Goal: Task Accomplishment & Management: Use online tool/utility

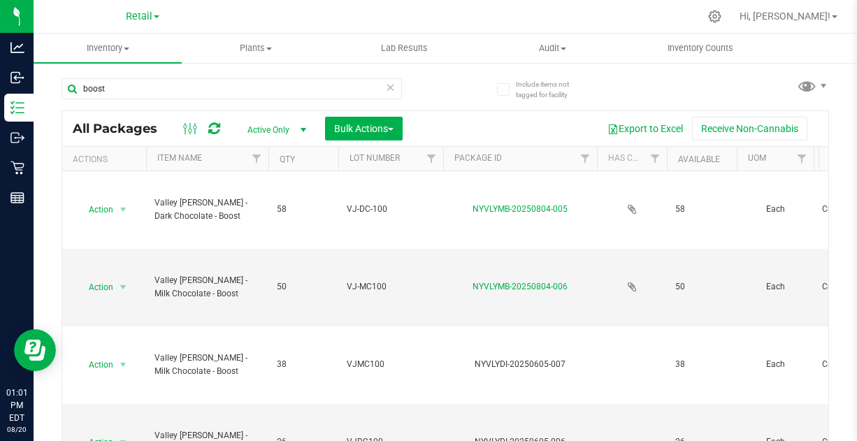
click at [150, 13] on span "Retail" at bounding box center [139, 16] width 27 height 12
click at [87, 48] on link "Retail" at bounding box center [143, 49] width 204 height 19
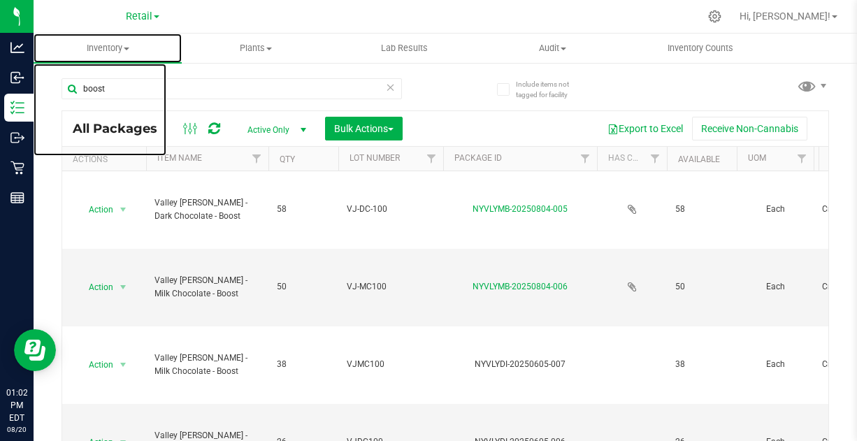
click at [114, 56] on uib-tab-heading "Inventory All packages All inventory Waste log Create inventory" at bounding box center [108, 48] width 148 height 29
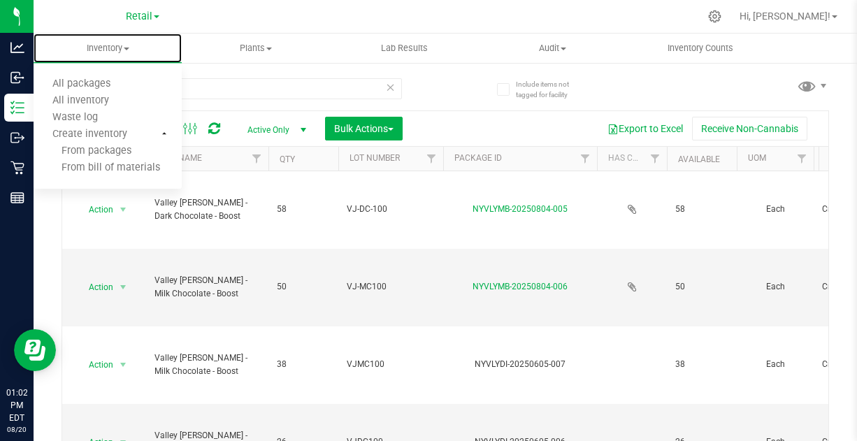
click at [106, 101] on span "All inventory" at bounding box center [81, 101] width 94 height 12
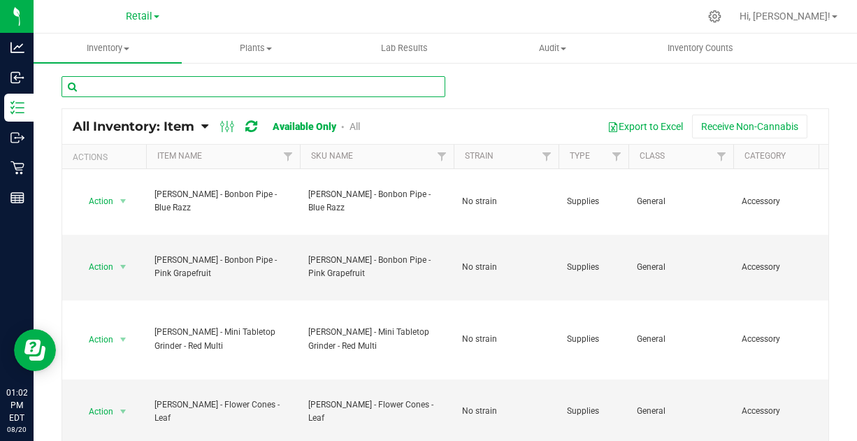
click at [209, 87] on input "text" at bounding box center [254, 86] width 384 height 21
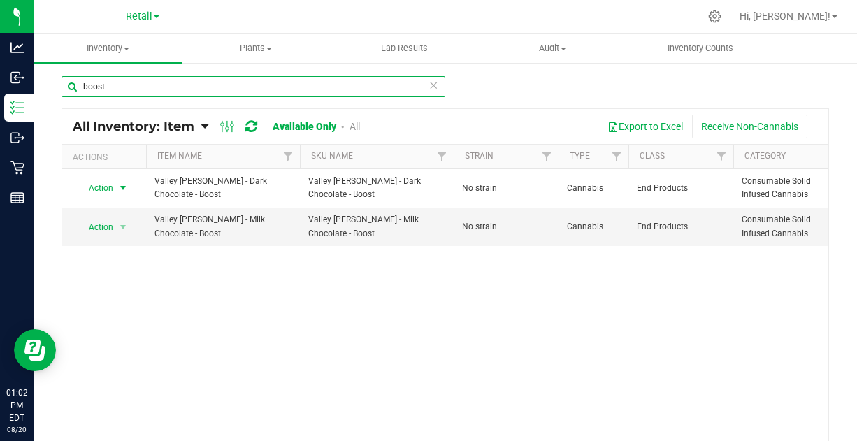
type input "boost"
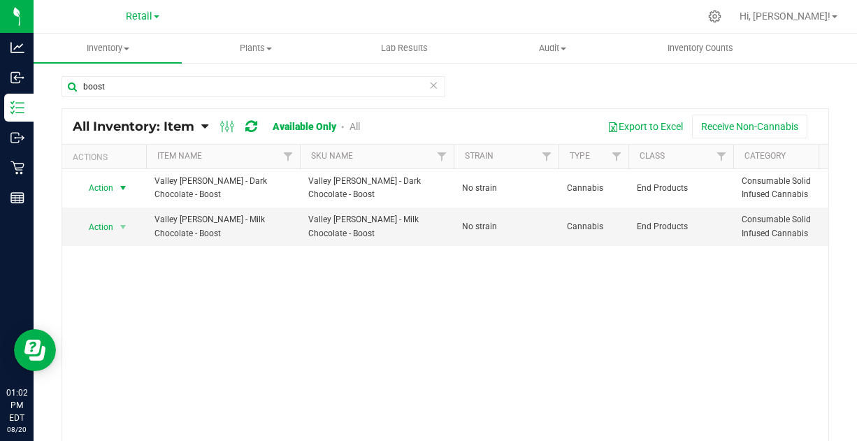
click at [106, 186] on span "Action" at bounding box center [95, 188] width 38 height 20
click at [115, 239] on li "View packages" at bounding box center [115, 249] width 76 height 21
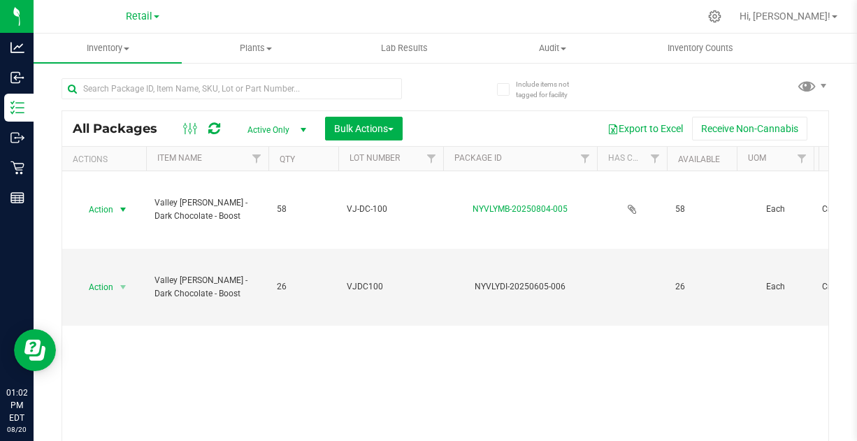
click at [117, 208] on span "select" at bounding box center [123, 210] width 17 height 20
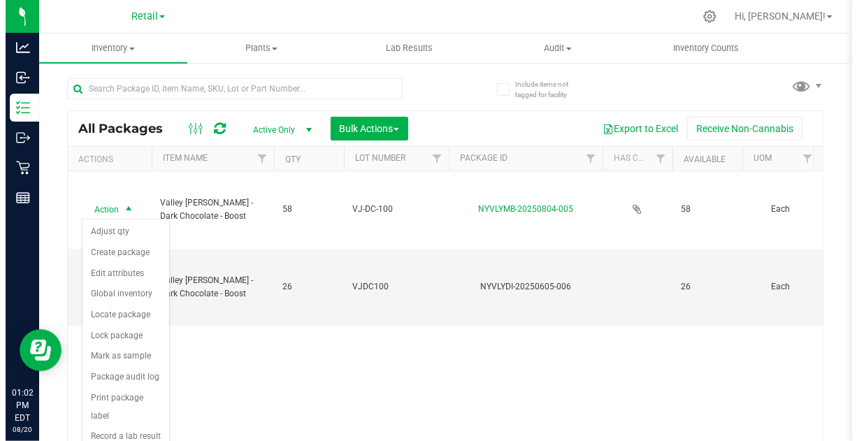
scroll to position [46, 0]
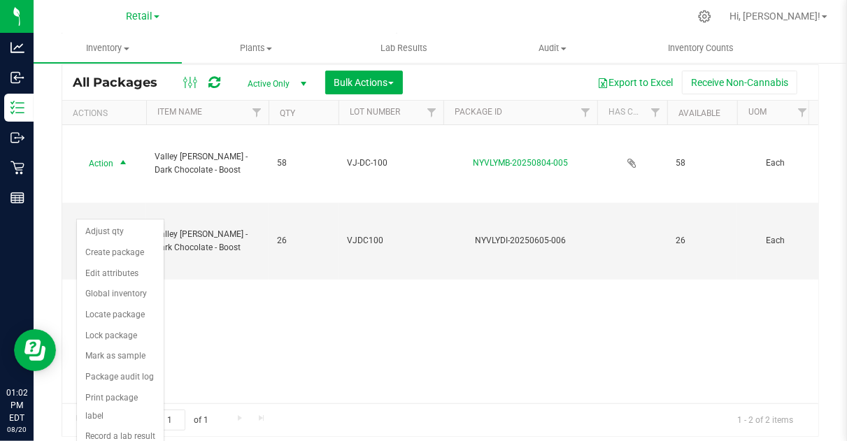
click at [247, 336] on div "Action Action Adjust qty Create package Edit attributes Global inventory Locate…" at bounding box center [440, 264] width 756 height 278
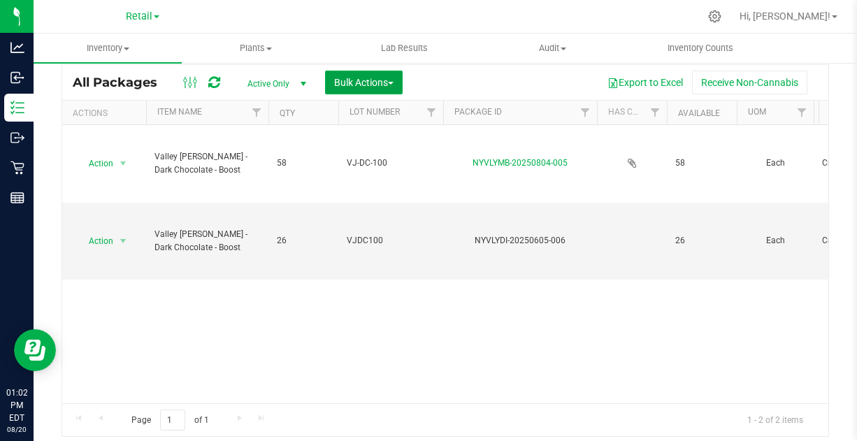
click at [397, 83] on button "Bulk Actions" at bounding box center [364, 83] width 78 height 24
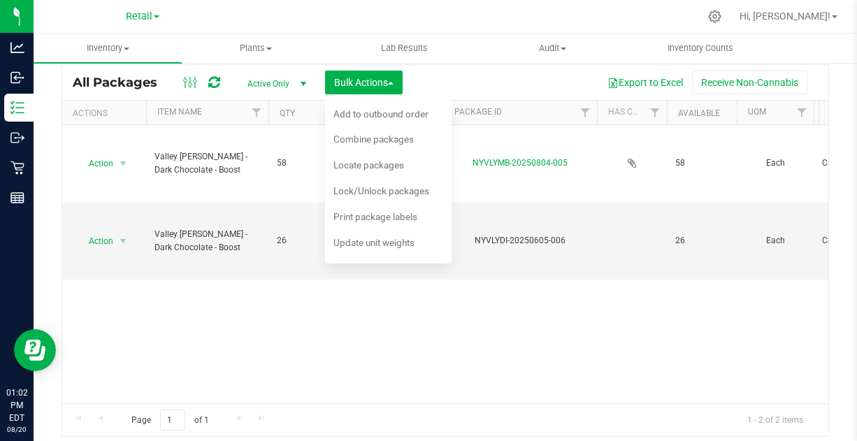
click at [383, 141] on span "Combine packages" at bounding box center [374, 139] width 80 height 11
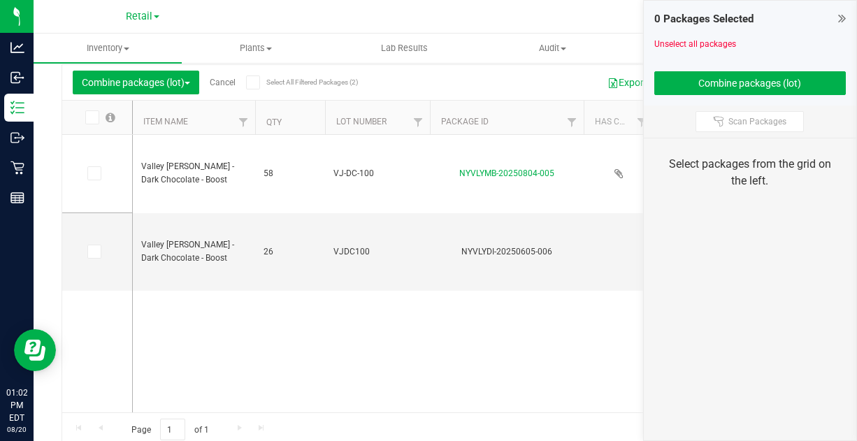
click at [94, 173] on icon at bounding box center [93, 173] width 9 height 0
click at [0, 0] on input "checkbox" at bounding box center [0, 0] width 0 height 0
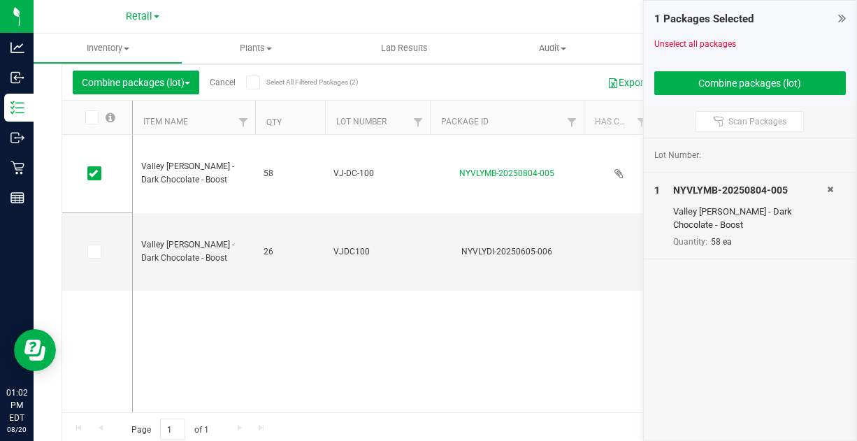
click at [94, 252] on icon at bounding box center [93, 252] width 9 height 0
click at [0, 0] on input "checkbox" at bounding box center [0, 0] width 0 height 0
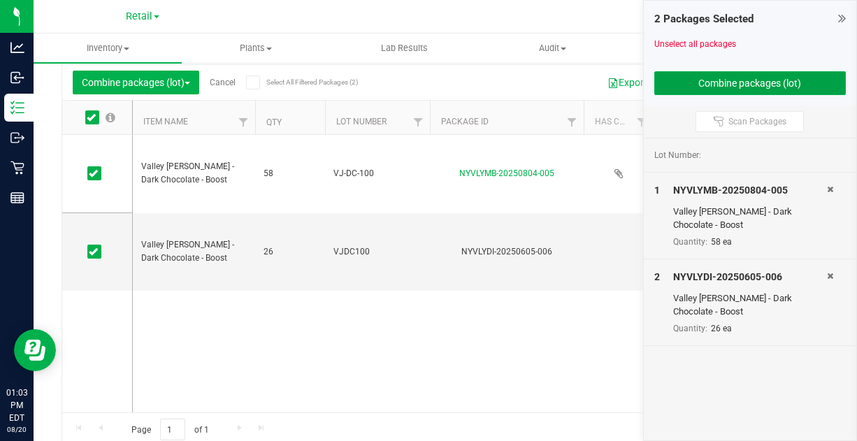
click at [716, 80] on button "Combine packages (lot)" at bounding box center [751, 83] width 192 height 24
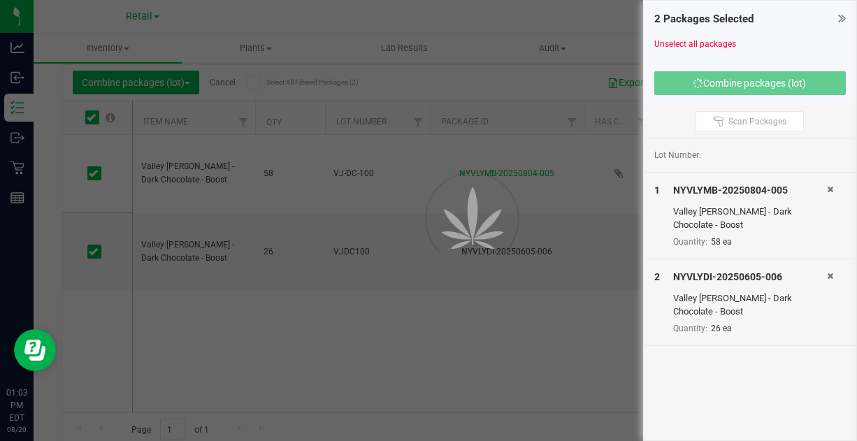
scroll to position [57, 0]
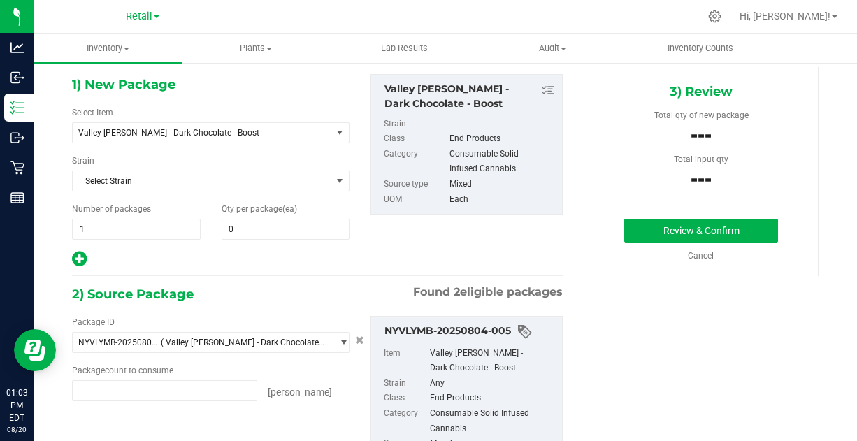
type input "58 ea"
type input "26 ea"
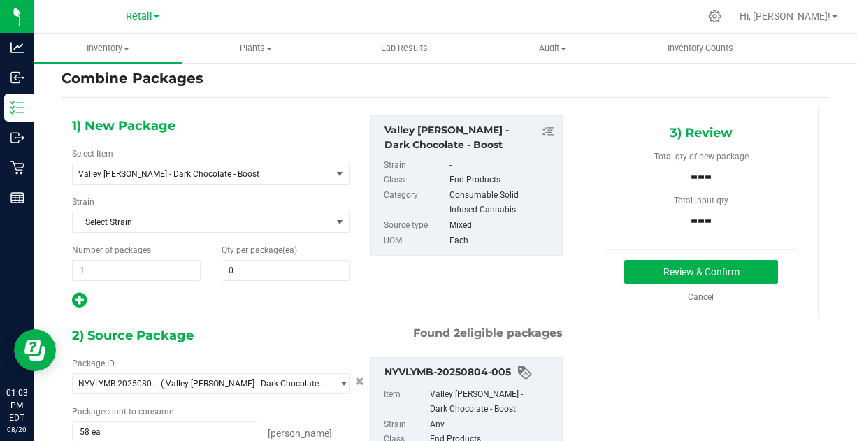
scroll to position [15, 0]
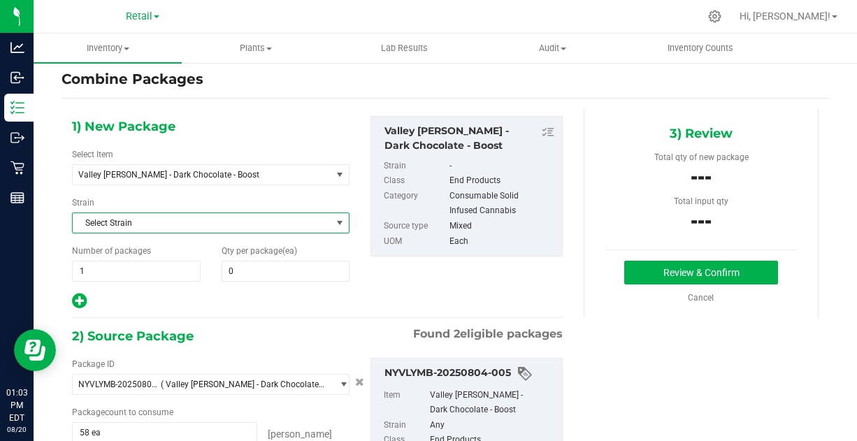
click at [334, 218] on span "select" at bounding box center [339, 223] width 11 height 11
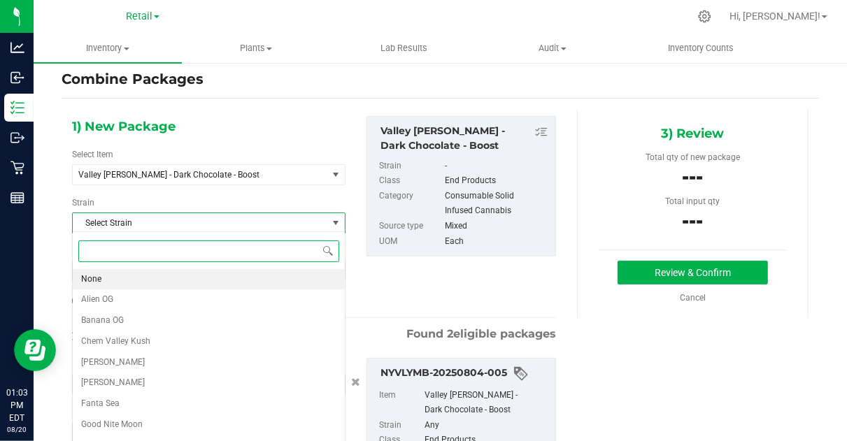
click at [100, 276] on span "None" at bounding box center [91, 280] width 20 height 18
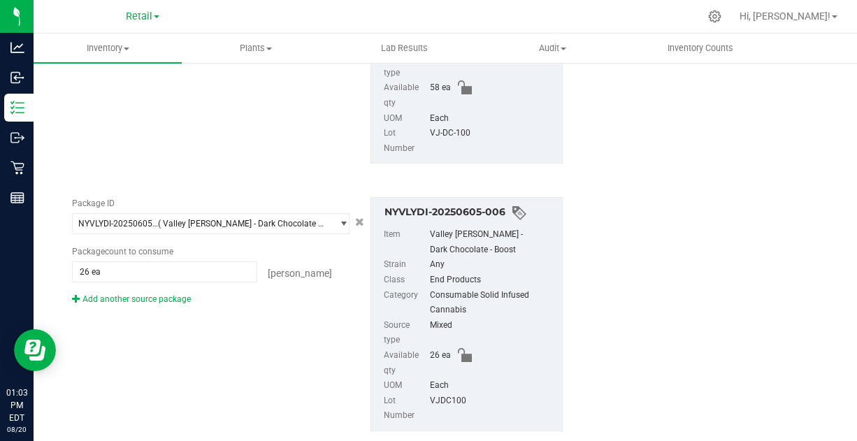
scroll to position [470, 0]
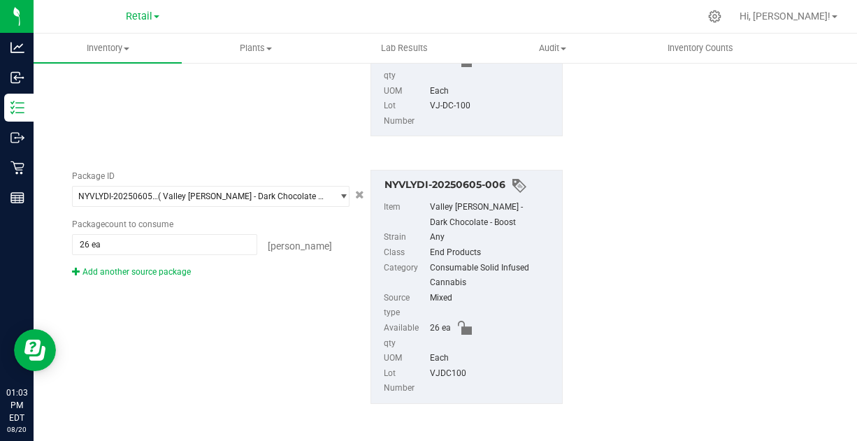
click at [242, 298] on div "Package ID NYVLYDI-20250605-006 ( Valley [PERSON_NAME] - Dark Chocolate - Boost…" at bounding box center [318, 287] width 512 height 257
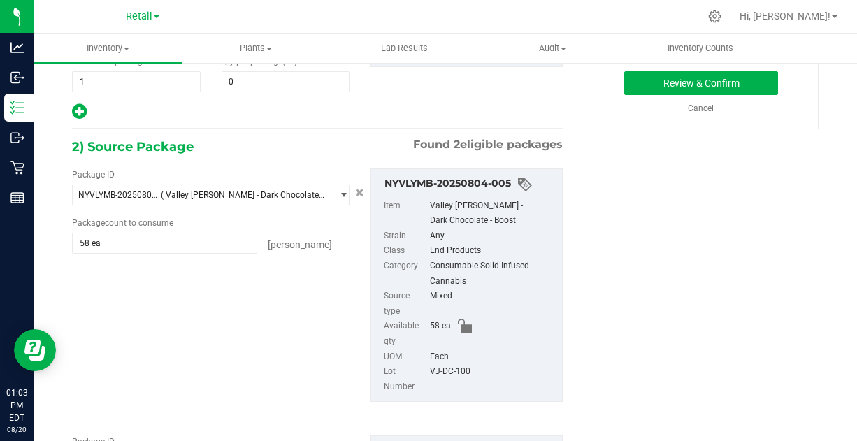
scroll to position [197, 0]
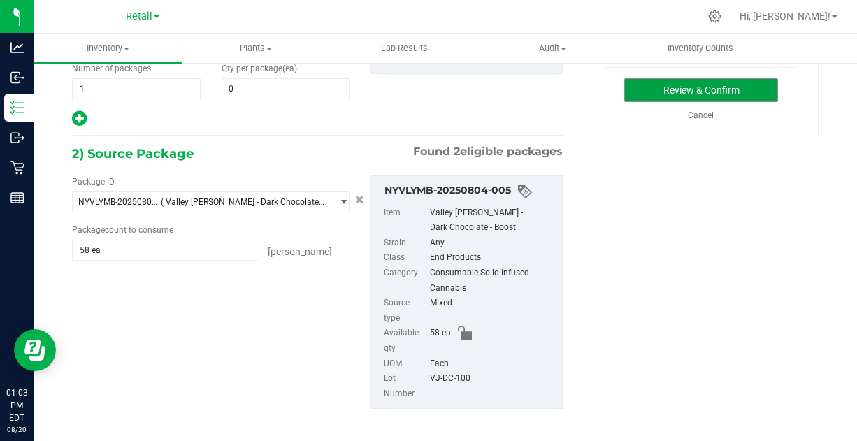
click at [698, 88] on button "Review & Confirm" at bounding box center [701, 90] width 153 height 24
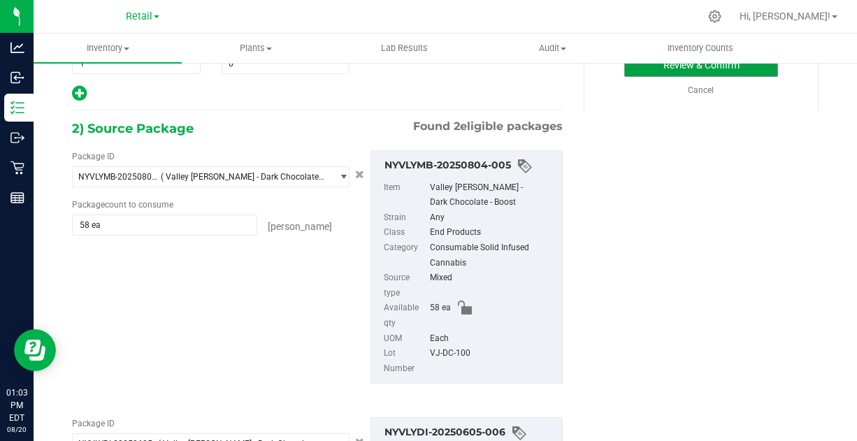
scroll to position [221, 0]
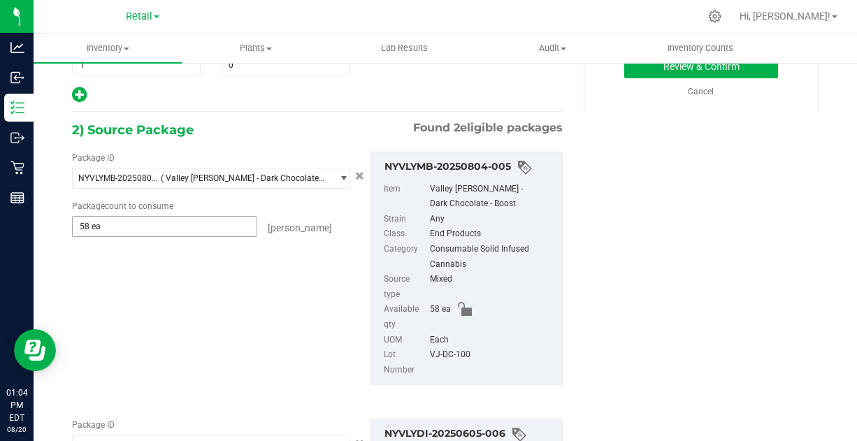
click at [199, 221] on span "58 ea 58" at bounding box center [164, 226] width 185 height 21
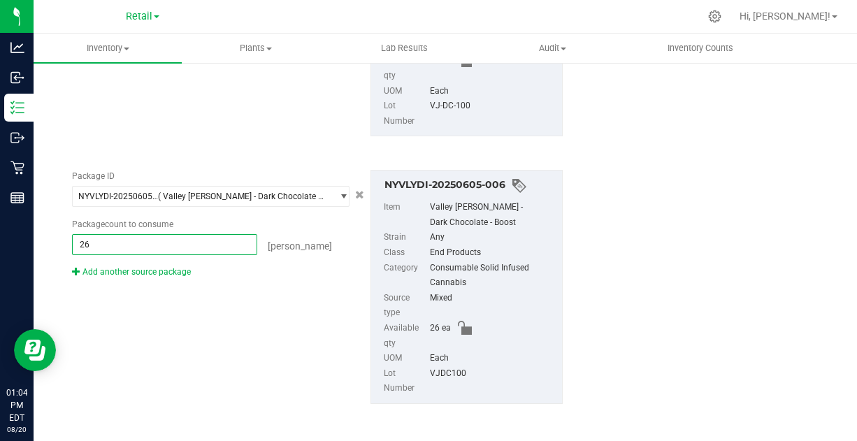
click at [187, 234] on span "26 ea 26" at bounding box center [164, 244] width 185 height 21
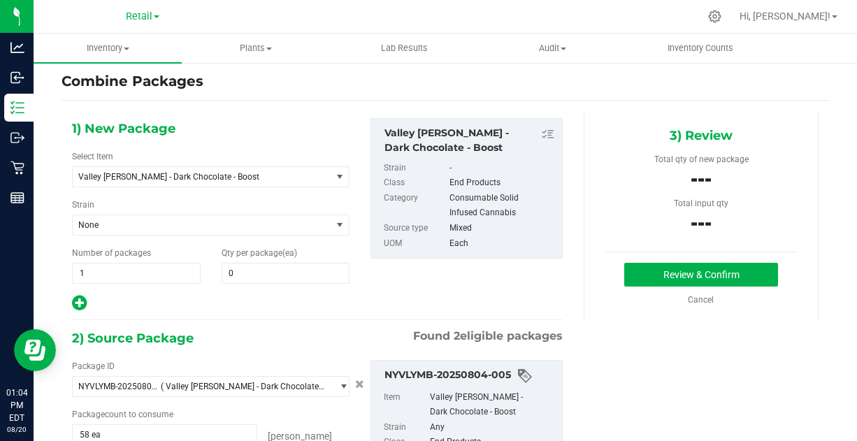
scroll to position [0, 0]
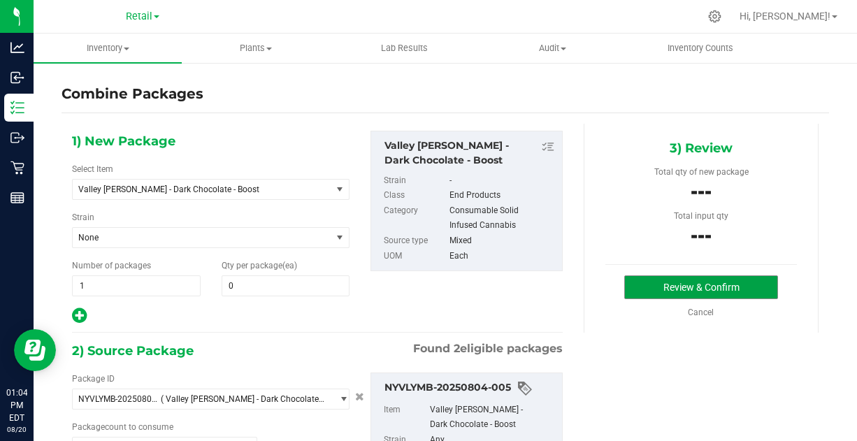
click at [654, 284] on button "Review & Confirm" at bounding box center [701, 288] width 153 height 24
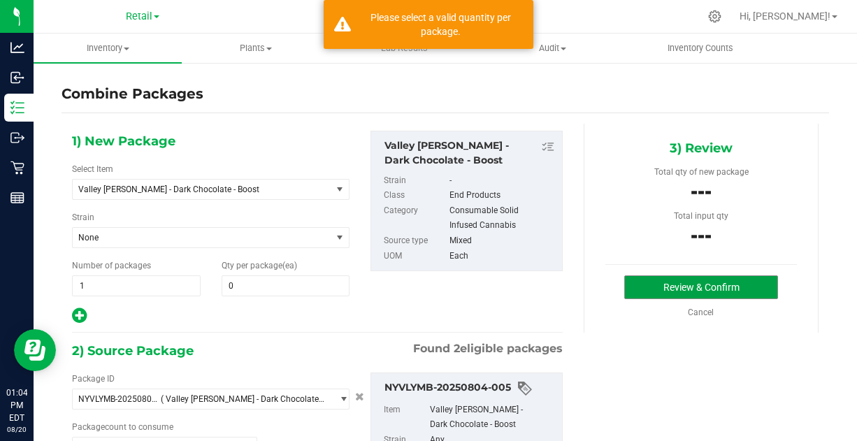
click at [654, 284] on button "Review & Confirm" at bounding box center [701, 288] width 153 height 24
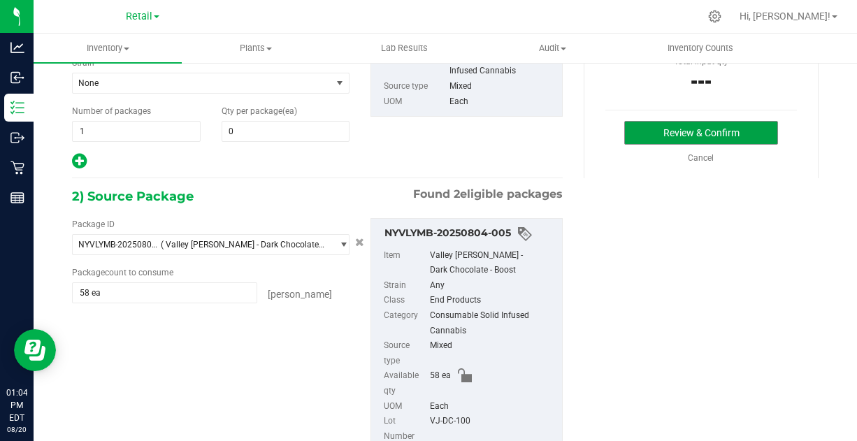
scroll to position [155, 0]
drag, startPoint x: 644, startPoint y: 335, endPoint x: 627, endPoint y: 369, distance: 38.2
click at [627, 369] on div "1) New Package Select Item Valley [PERSON_NAME] - Dark Chocolate - Boost BB - F…" at bounding box center [446, 359] width 768 height 780
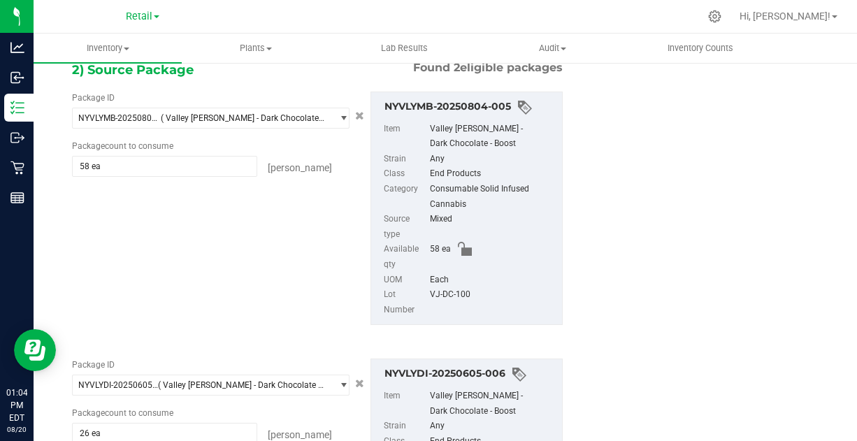
scroll to position [0, 0]
